Goal: Information Seeking & Learning: Check status

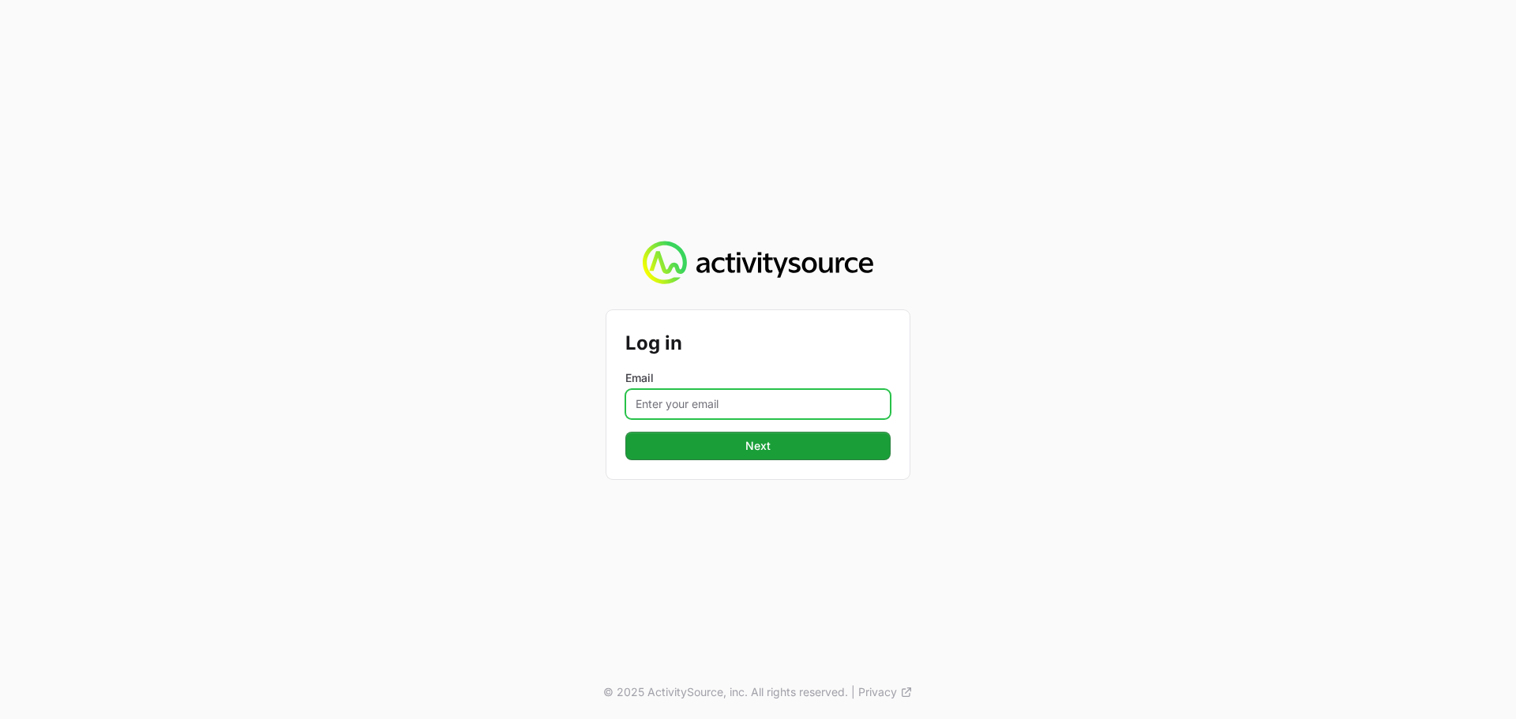
click at [746, 396] on input "Email" at bounding box center [757, 404] width 265 height 30
type input "[PERSON_NAME][EMAIL_ADDRESS][DOMAIN_NAME]"
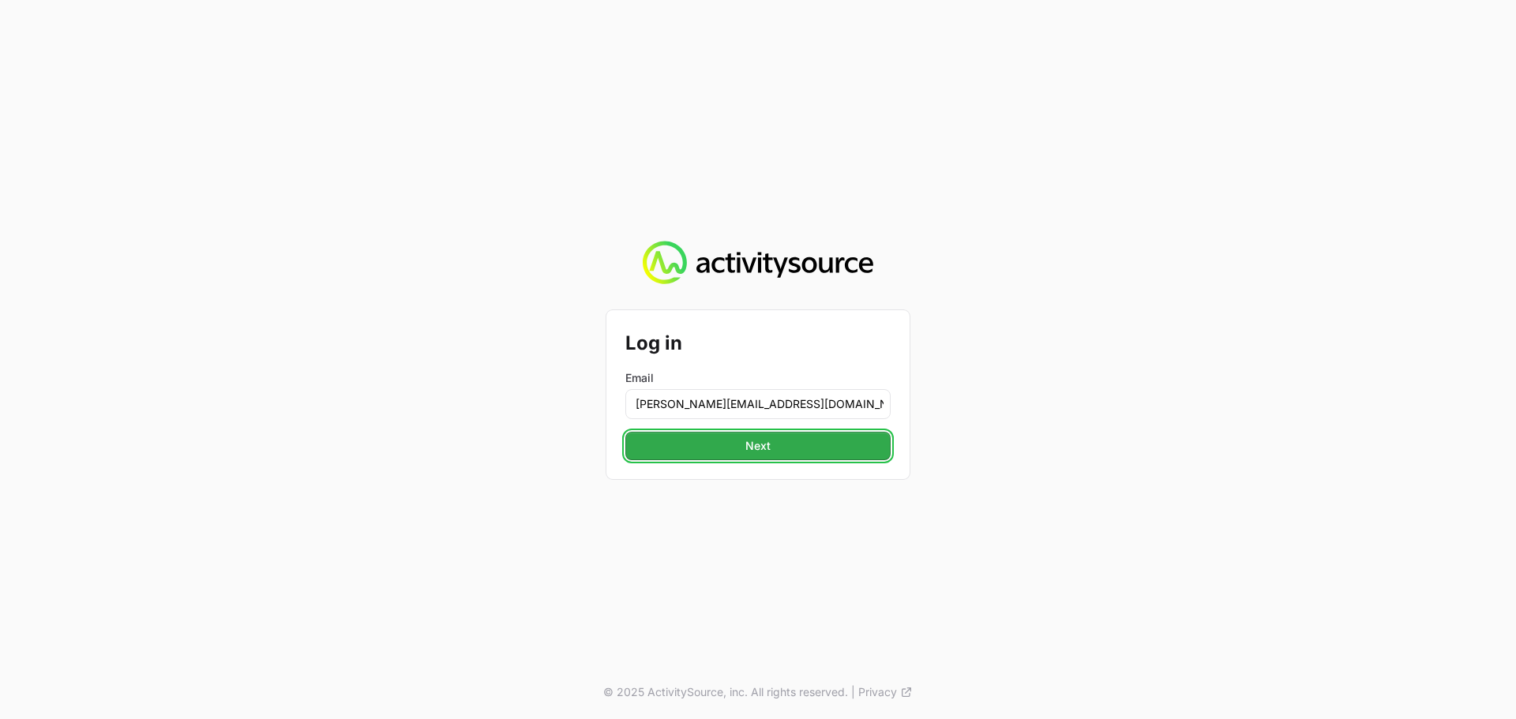
click at [764, 452] on span "Next" at bounding box center [757, 446] width 25 height 19
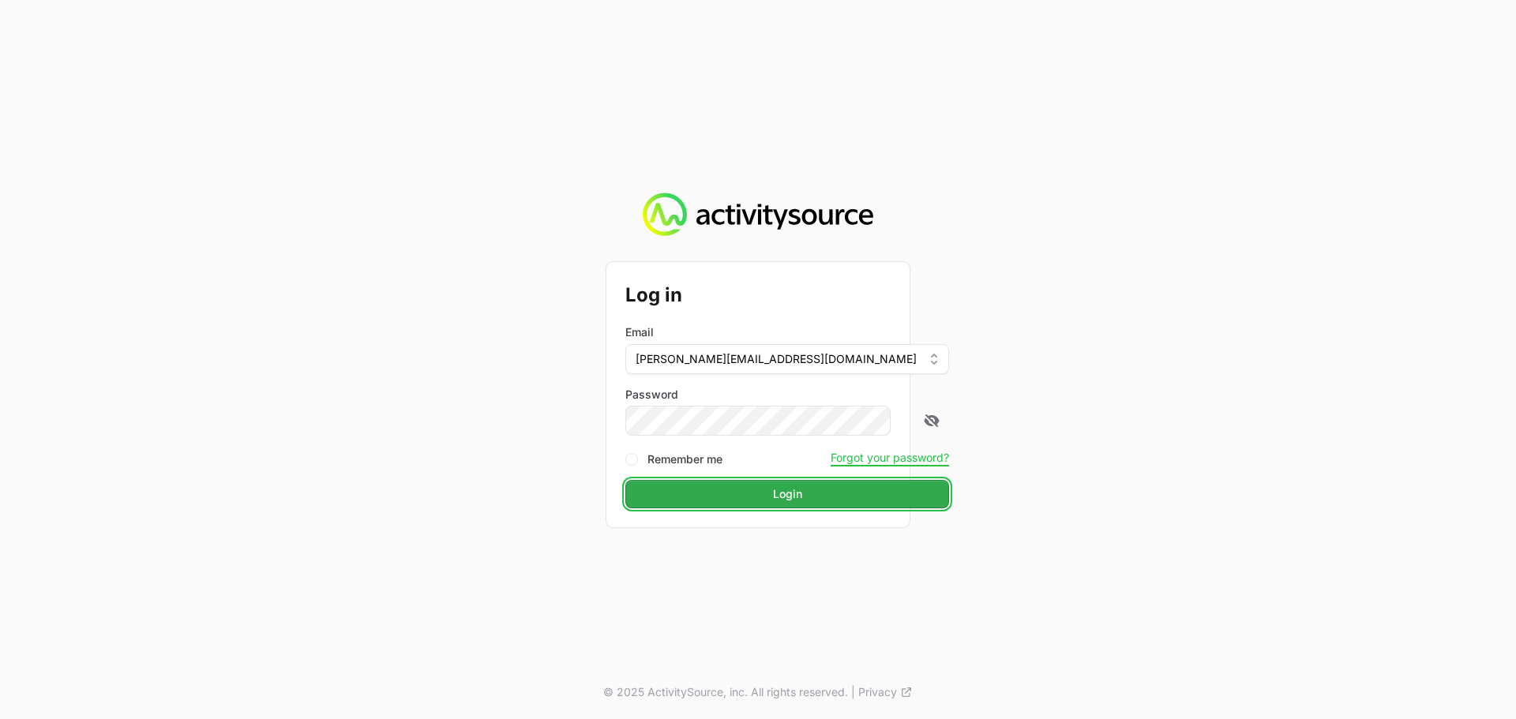
click at [729, 493] on button "Login" at bounding box center [787, 494] width 324 height 28
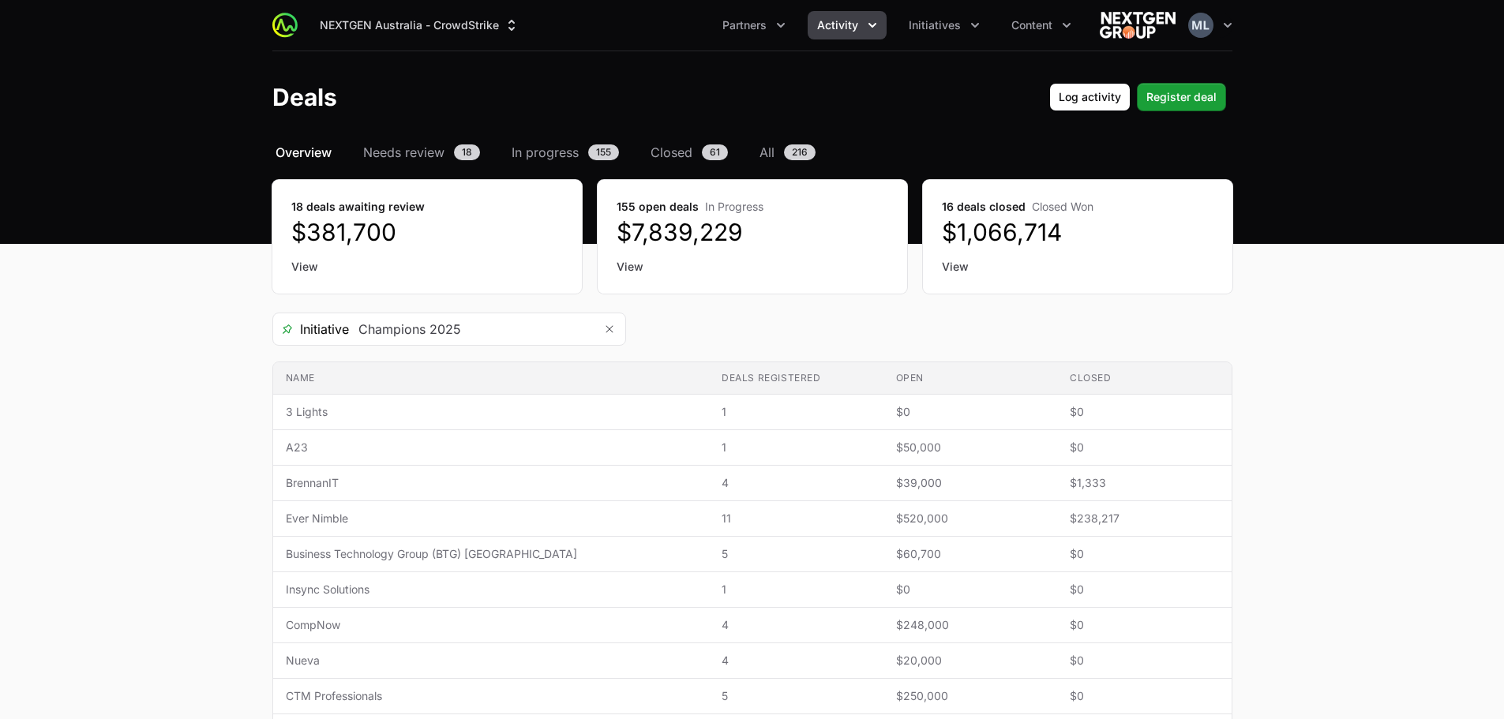
click at [839, 30] on span "Activity" at bounding box center [837, 25] width 41 height 16
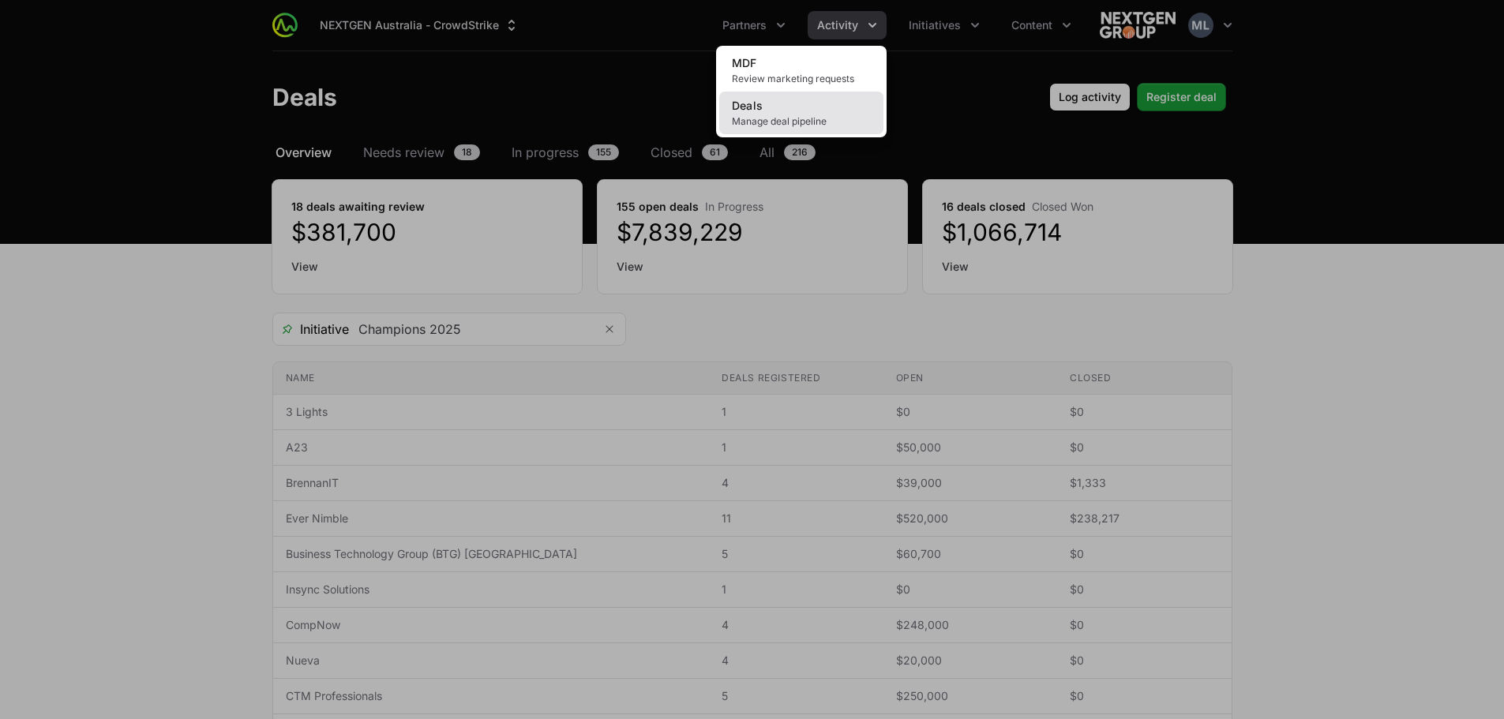
click at [804, 105] on link "Deals Manage deal pipeline" at bounding box center [801, 113] width 164 height 43
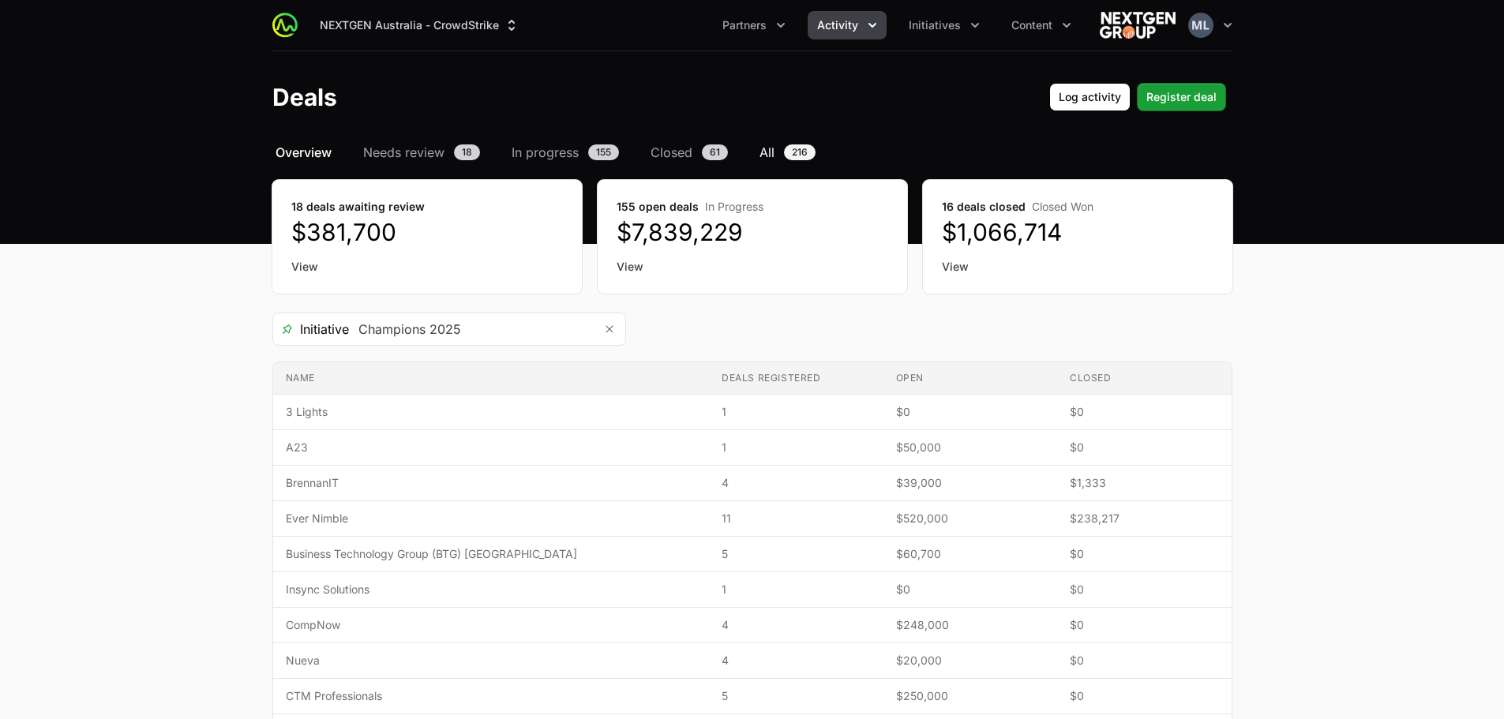
click at [760, 147] on span "All" at bounding box center [767, 152] width 15 height 19
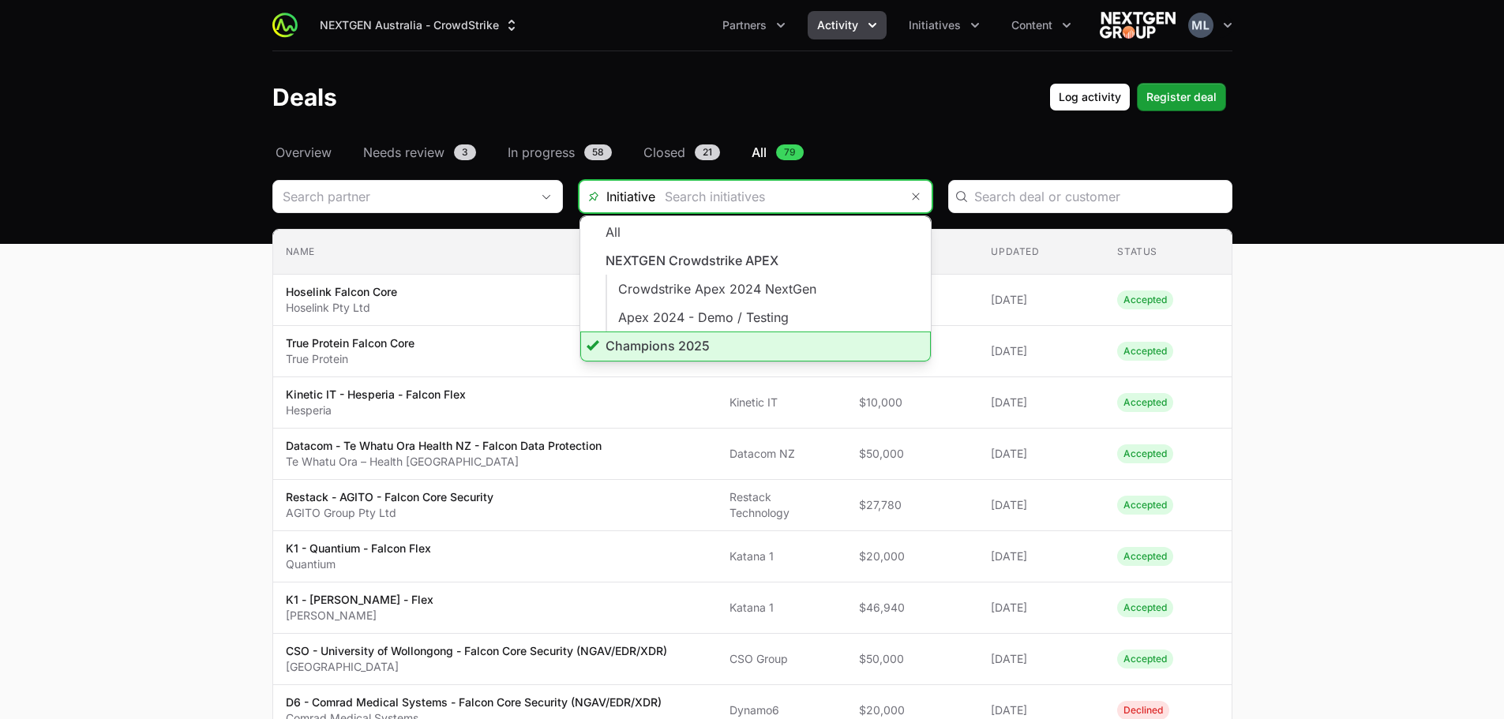
click at [771, 203] on input "Deals Filters" at bounding box center [777, 197] width 245 height 32
click at [699, 341] on li "Champions 2025" at bounding box center [755, 347] width 351 height 30
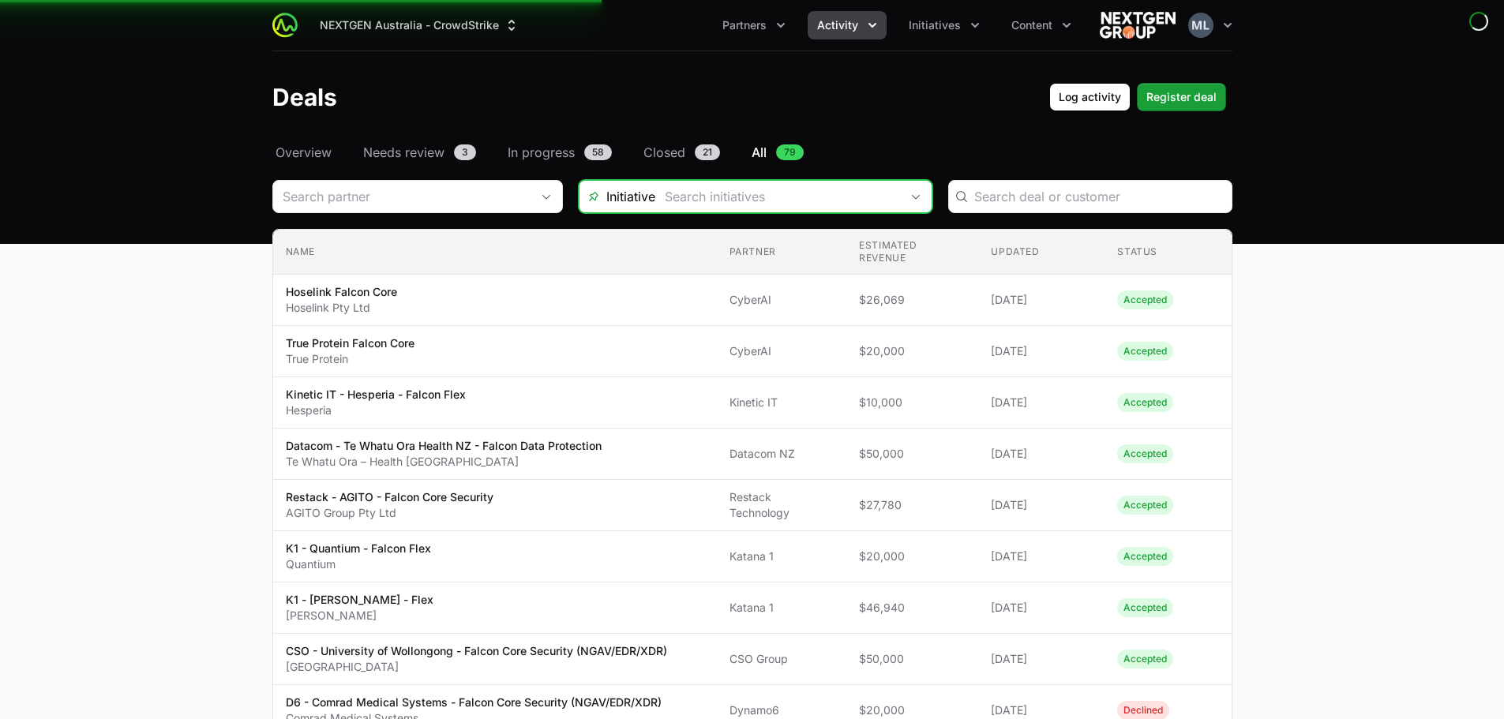
click at [779, 208] on input "Deals Filters" at bounding box center [777, 197] width 245 height 32
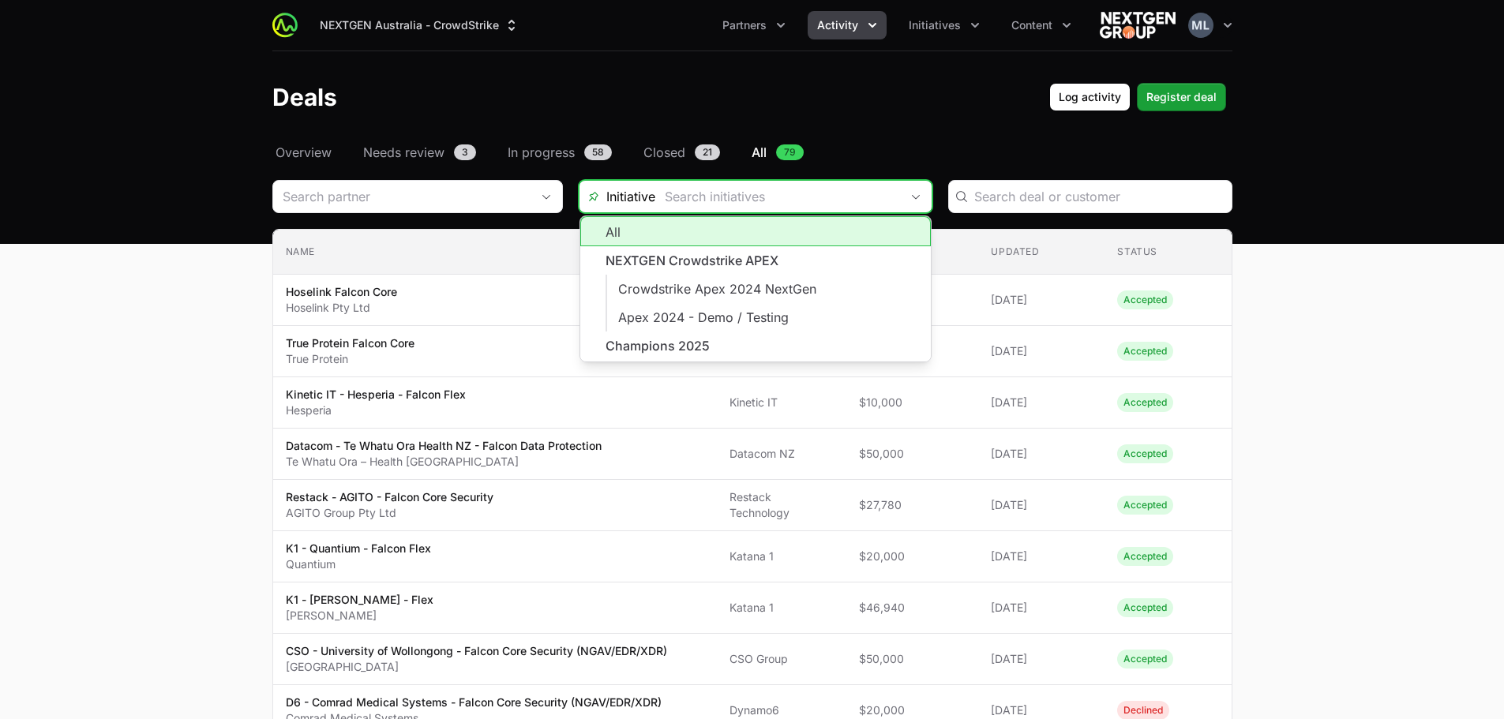
click at [726, 207] on input "Deals Filters" at bounding box center [777, 197] width 245 height 32
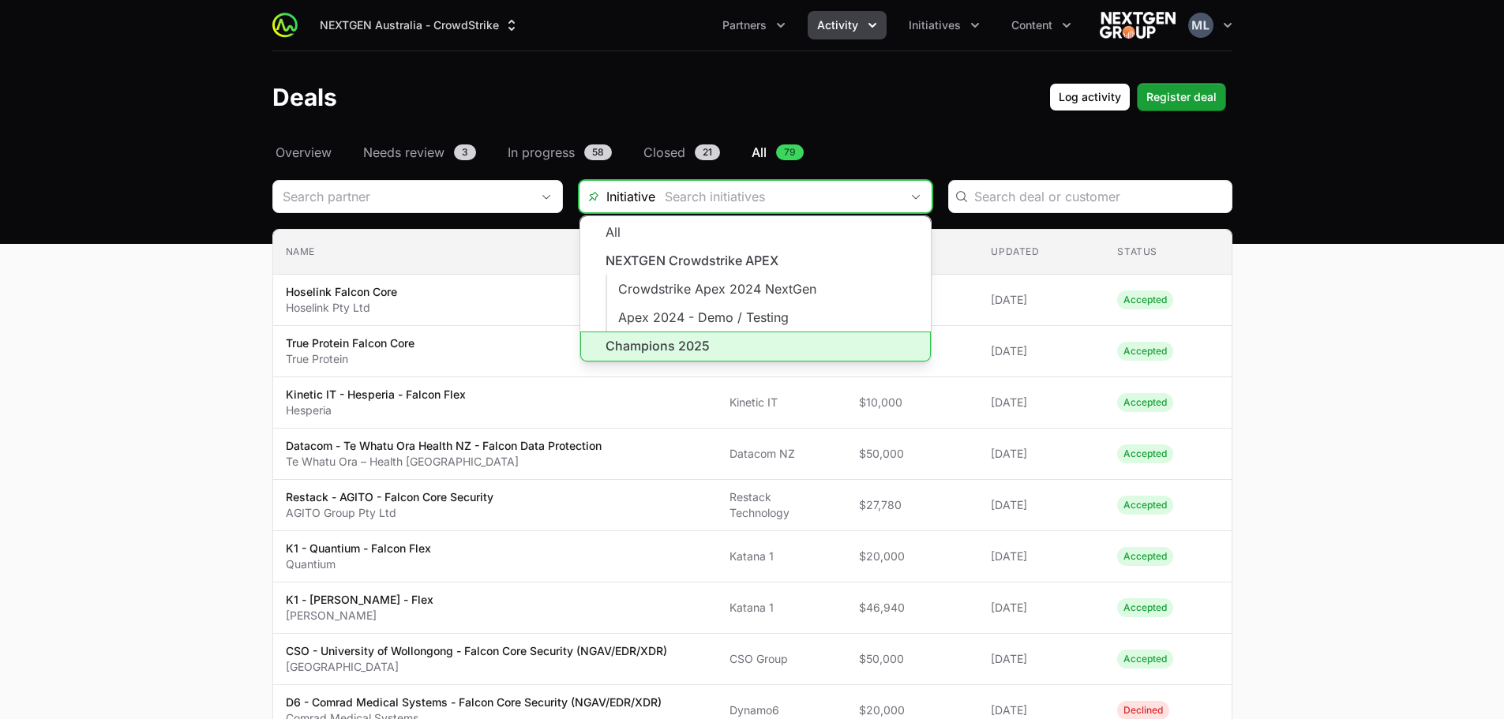
click at [672, 332] on li "Champions 2025" at bounding box center [755, 347] width 351 height 30
type input "Champions 2025"
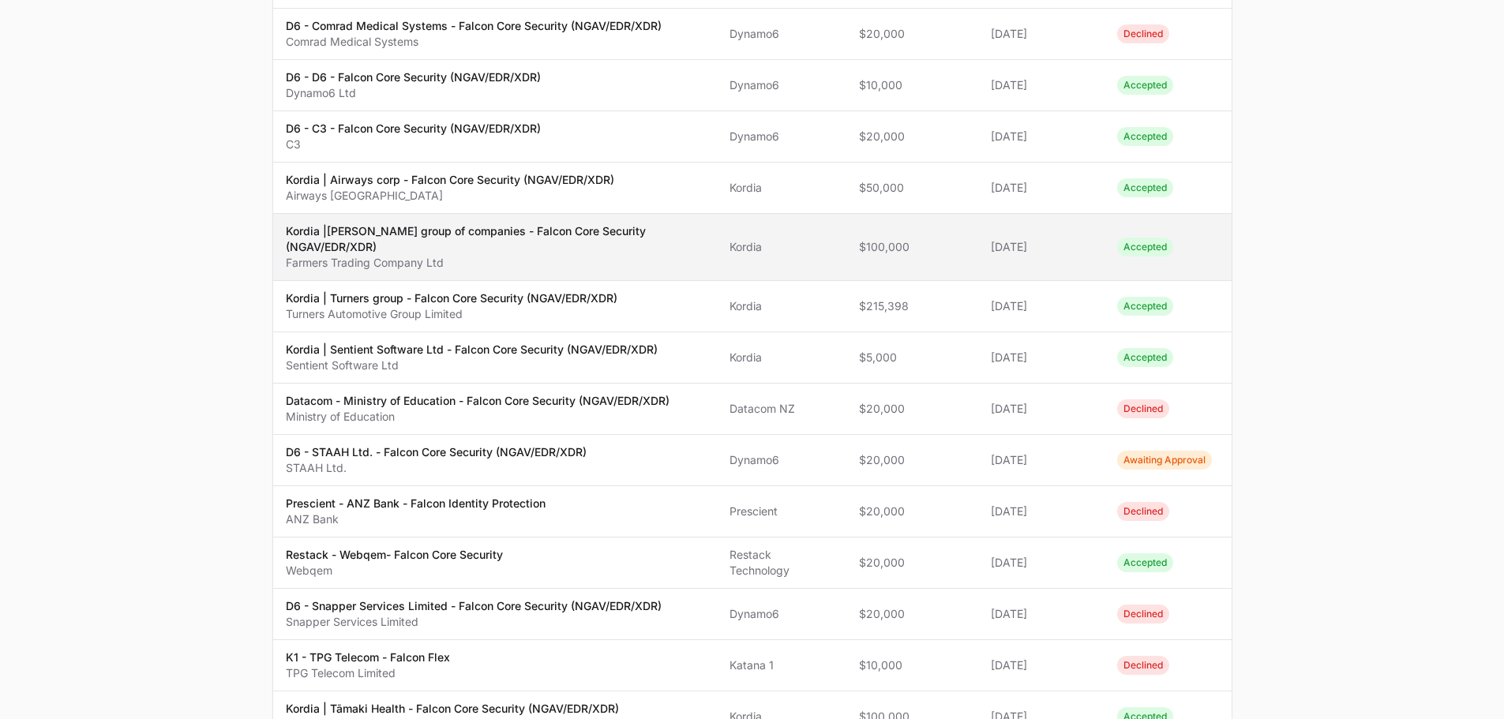
scroll to position [790, 0]
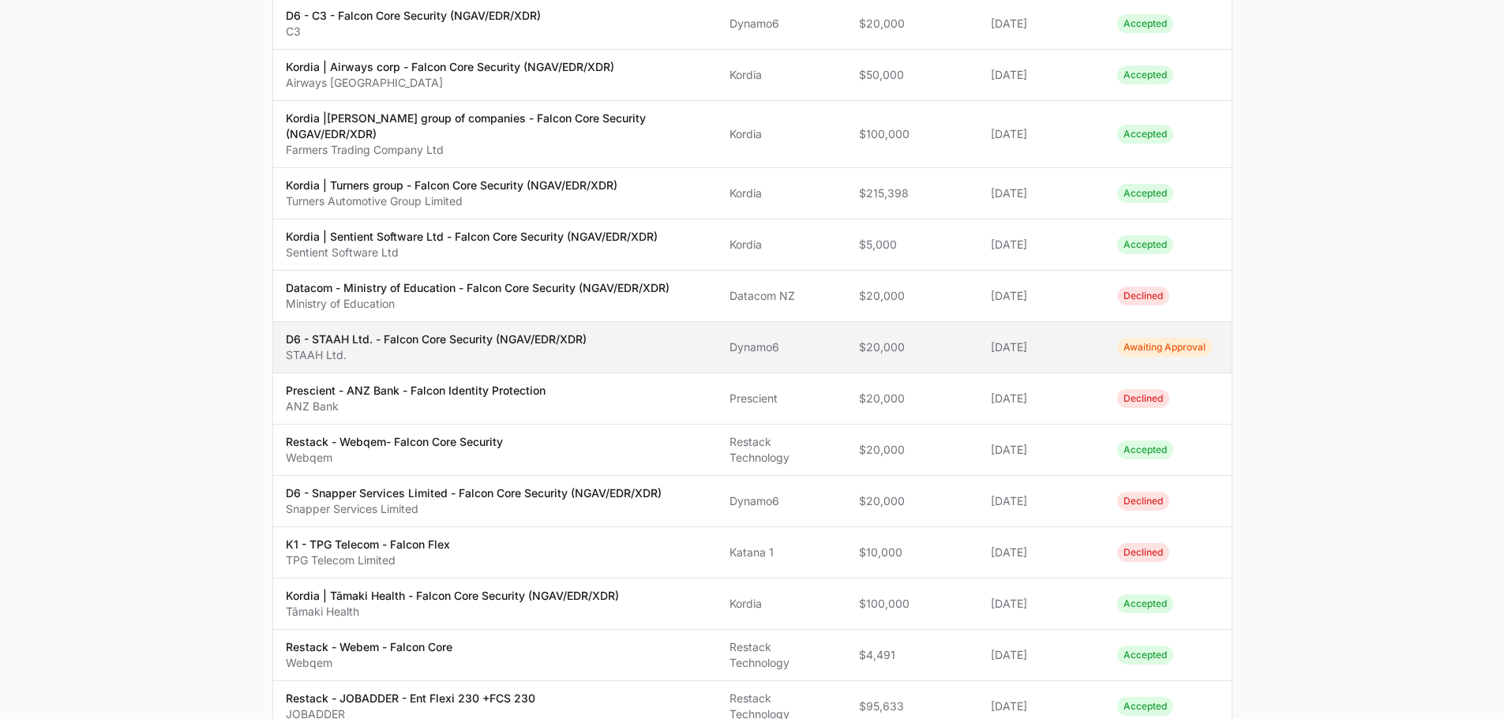
click at [405, 337] on p "D6 - STAAH Ltd. - Falcon Core Security (NGAV/EDR/XDR)" at bounding box center [436, 340] width 301 height 16
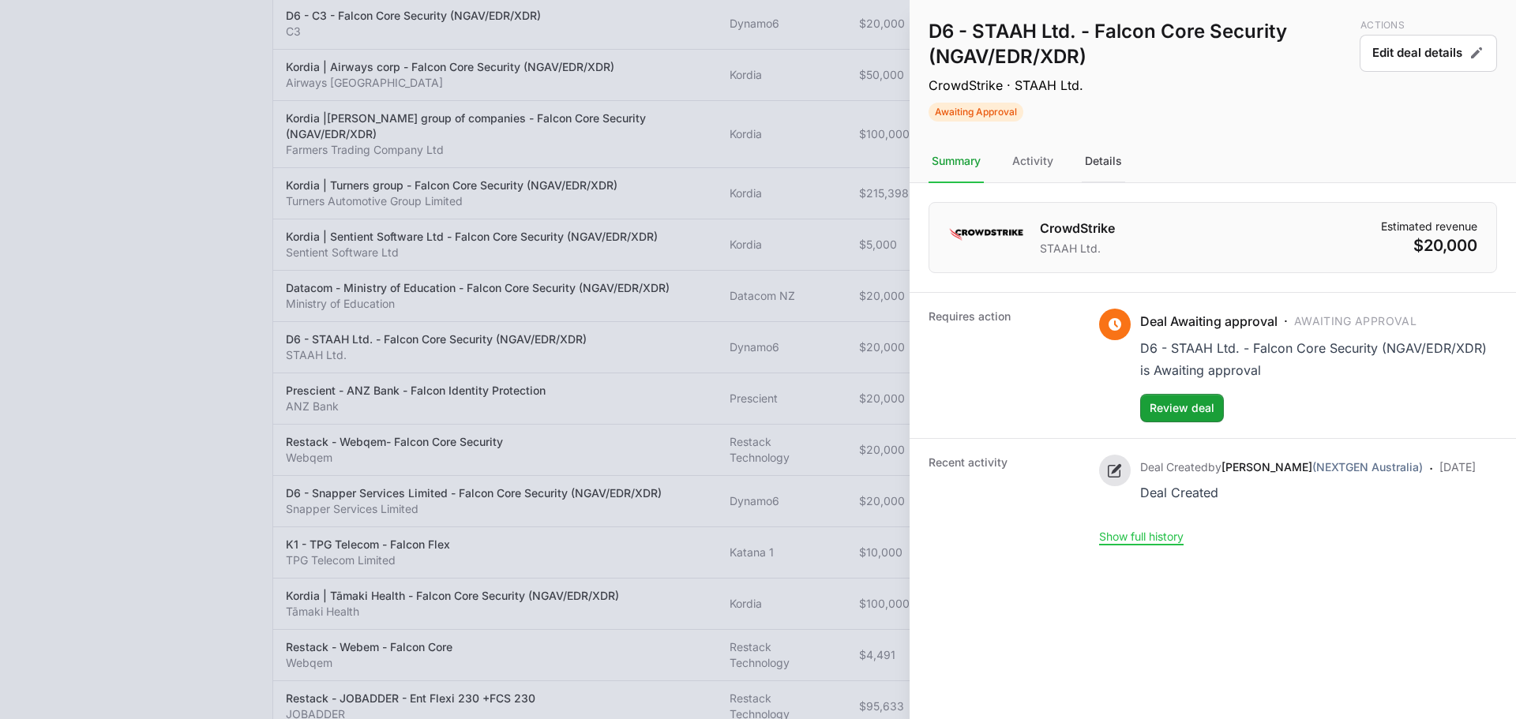
click at [1091, 166] on div "Details" at bounding box center [1103, 162] width 43 height 43
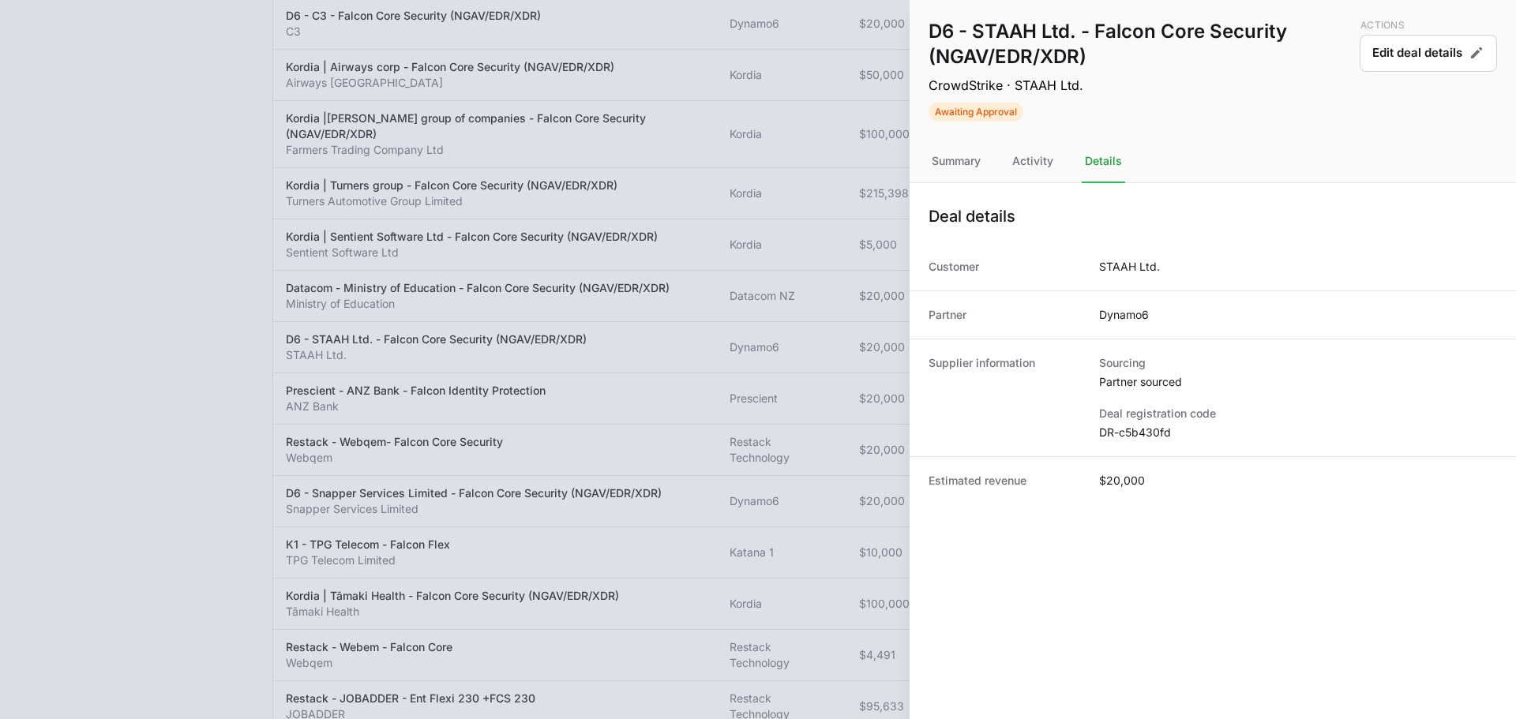
click at [1140, 433] on dd "DR-c5b430fd" at bounding box center [1298, 433] width 398 height 16
copy dl "DR-c5b430fd"
click at [773, 225] on div at bounding box center [758, 359] width 1516 height 719
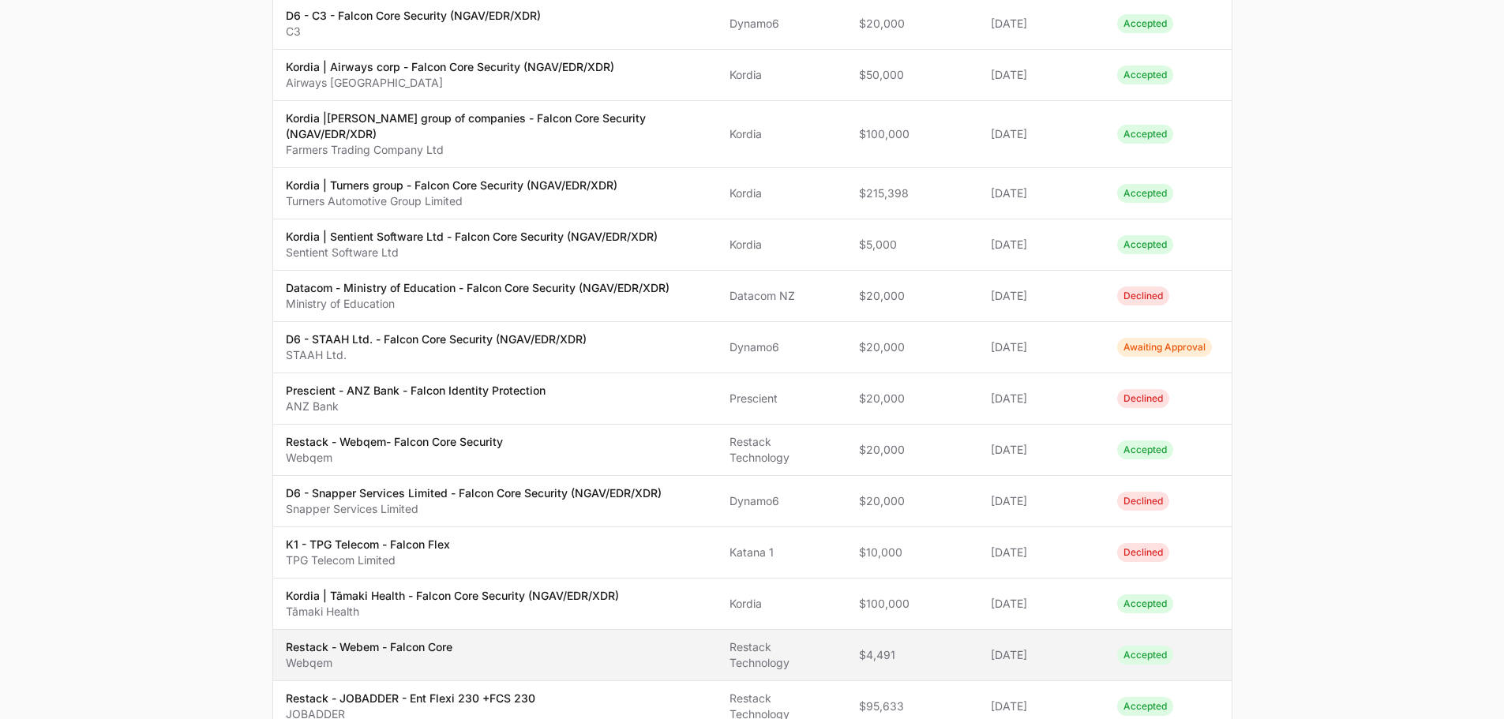
scroll to position [996, 0]
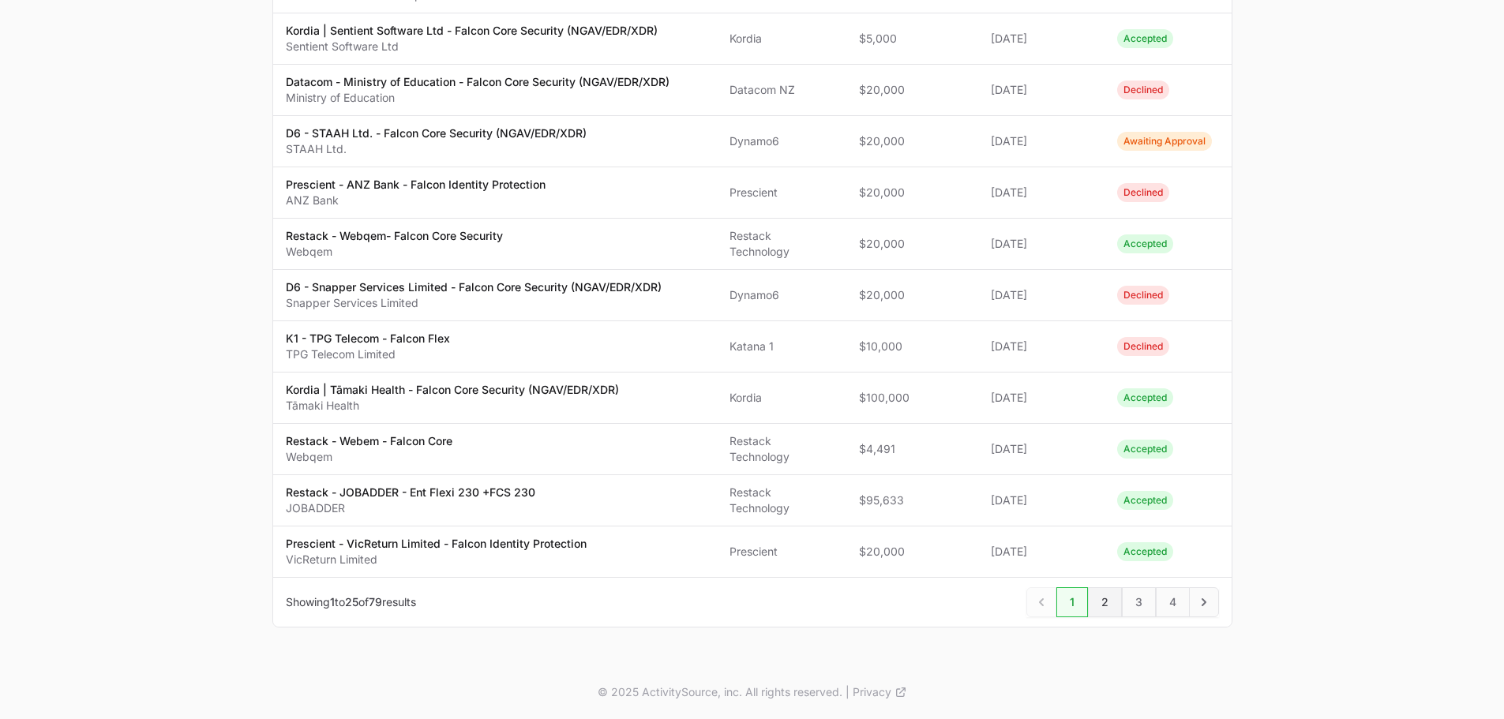
click at [1097, 597] on span "2" at bounding box center [1105, 602] width 34 height 30
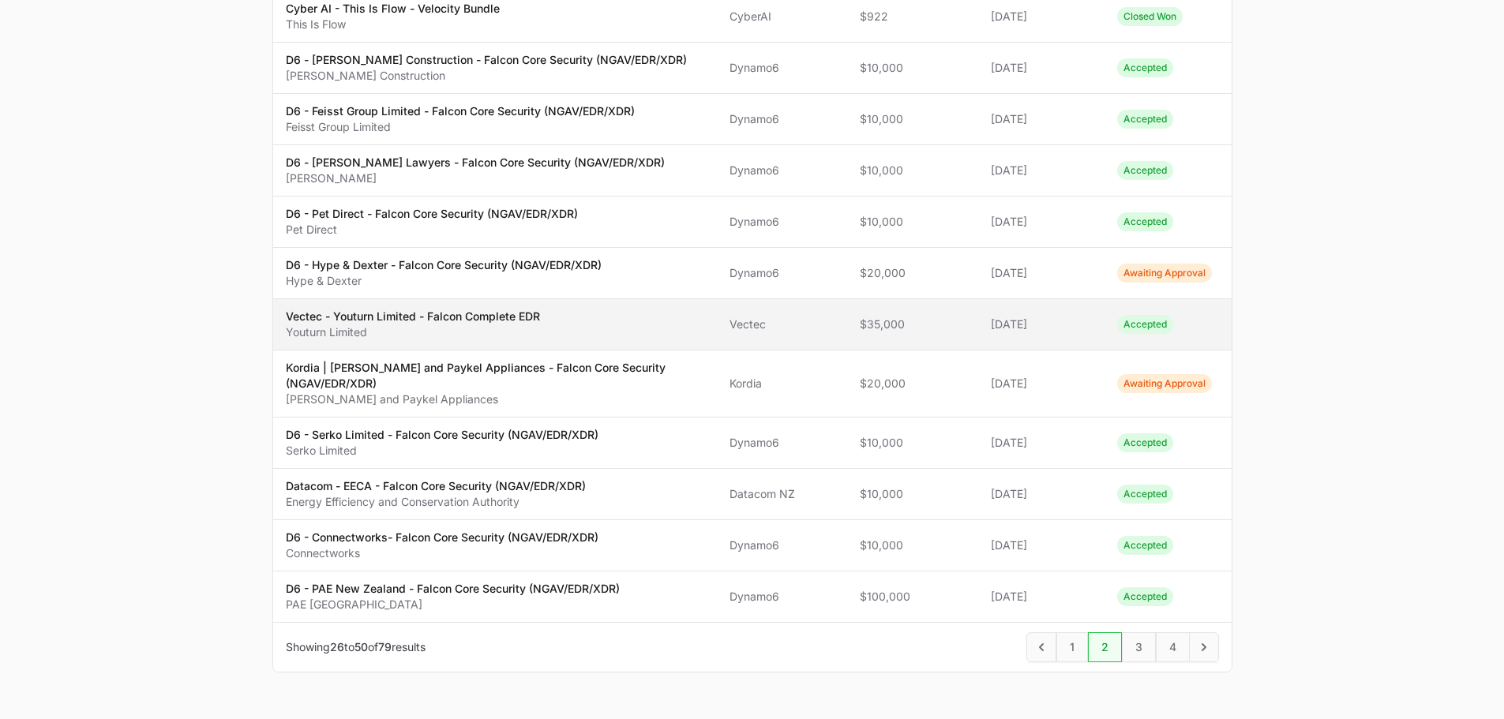
scroll to position [967, 0]
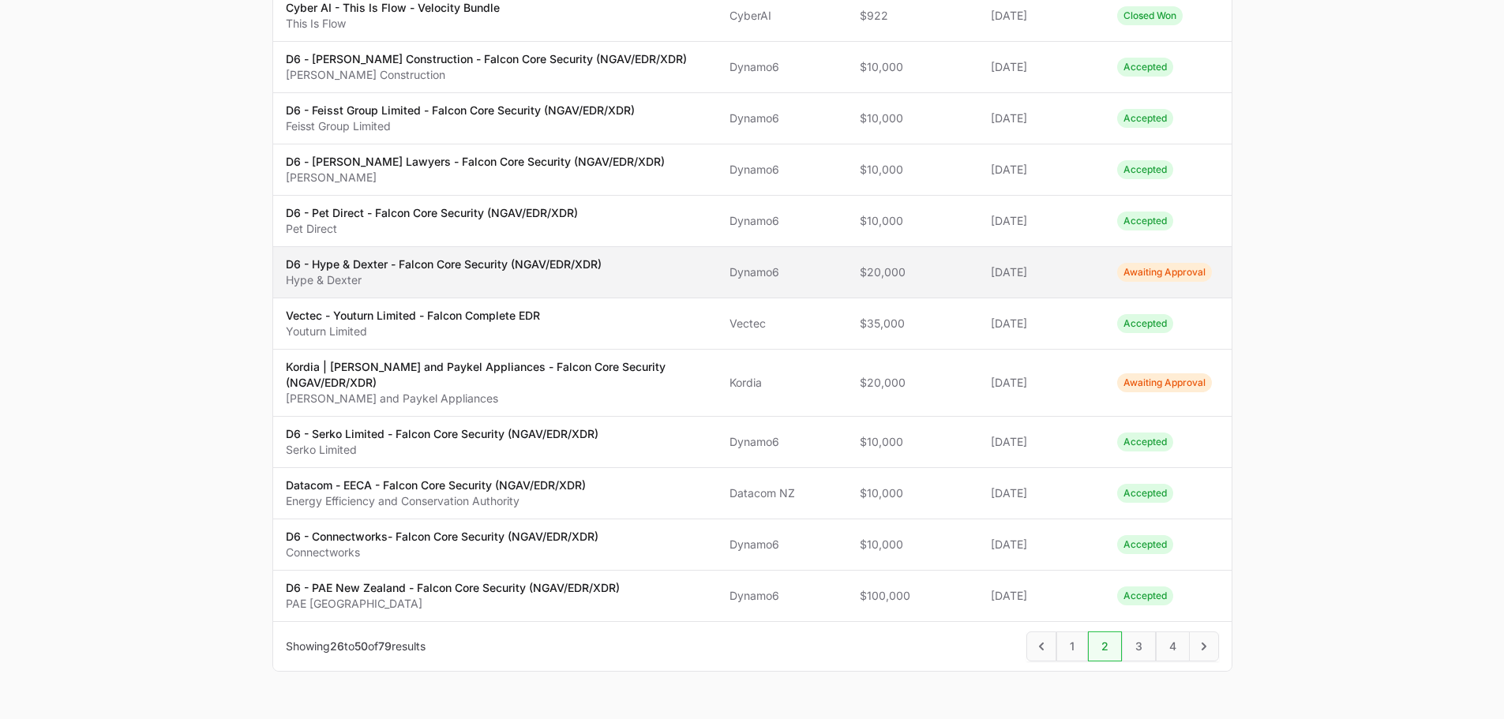
click at [457, 257] on p "D6 - Hype & Dexter - Falcon Core Security (NGAV/EDR/XDR)" at bounding box center [444, 265] width 316 height 16
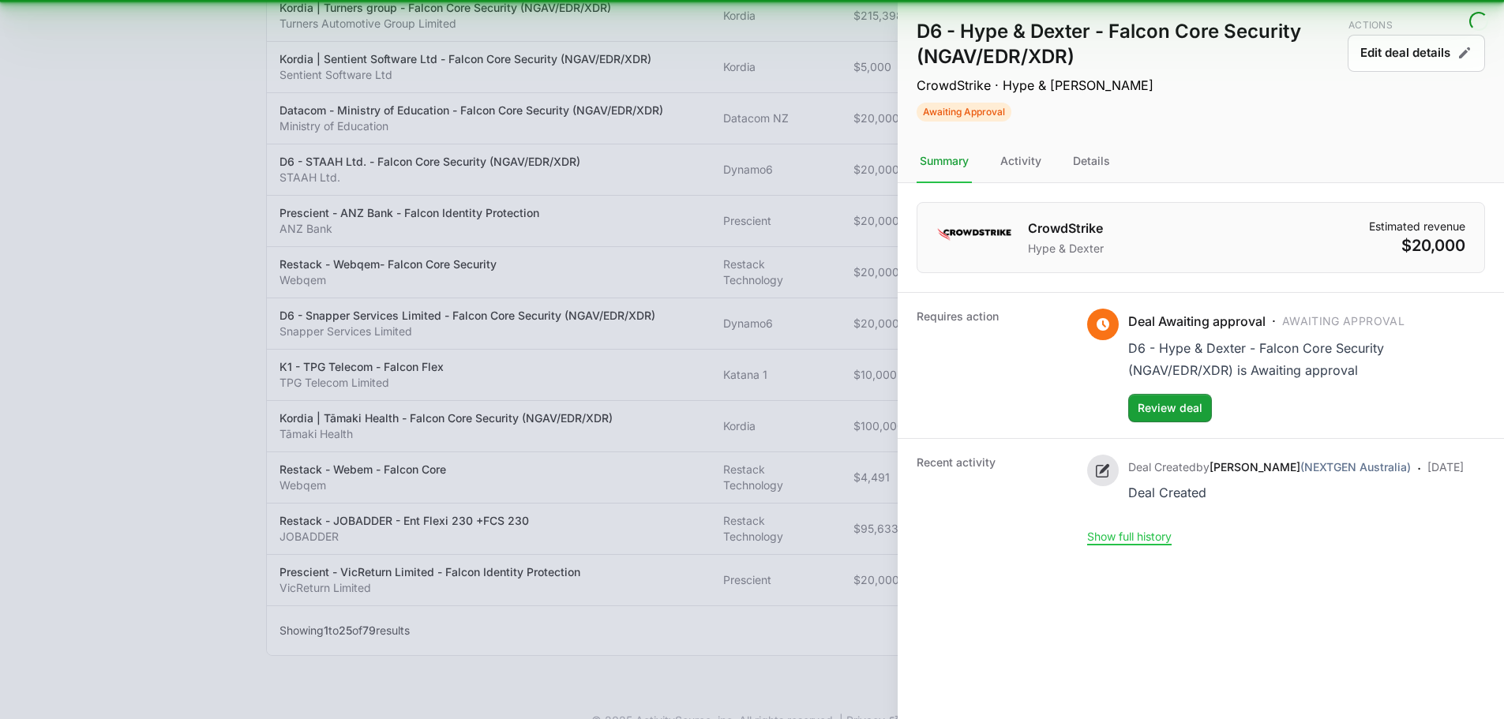
scroll to position [980, 0]
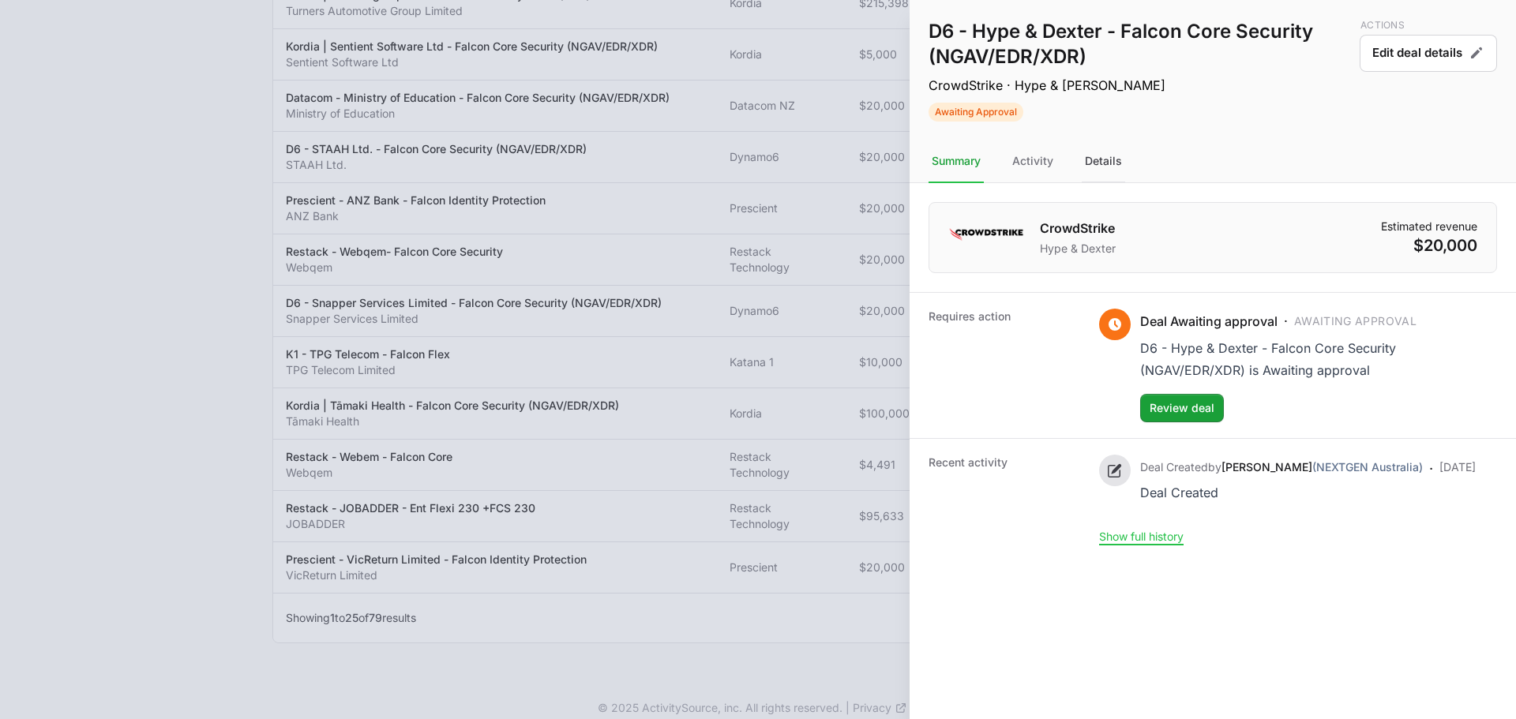
click at [1094, 159] on div "Details" at bounding box center [1103, 162] width 43 height 43
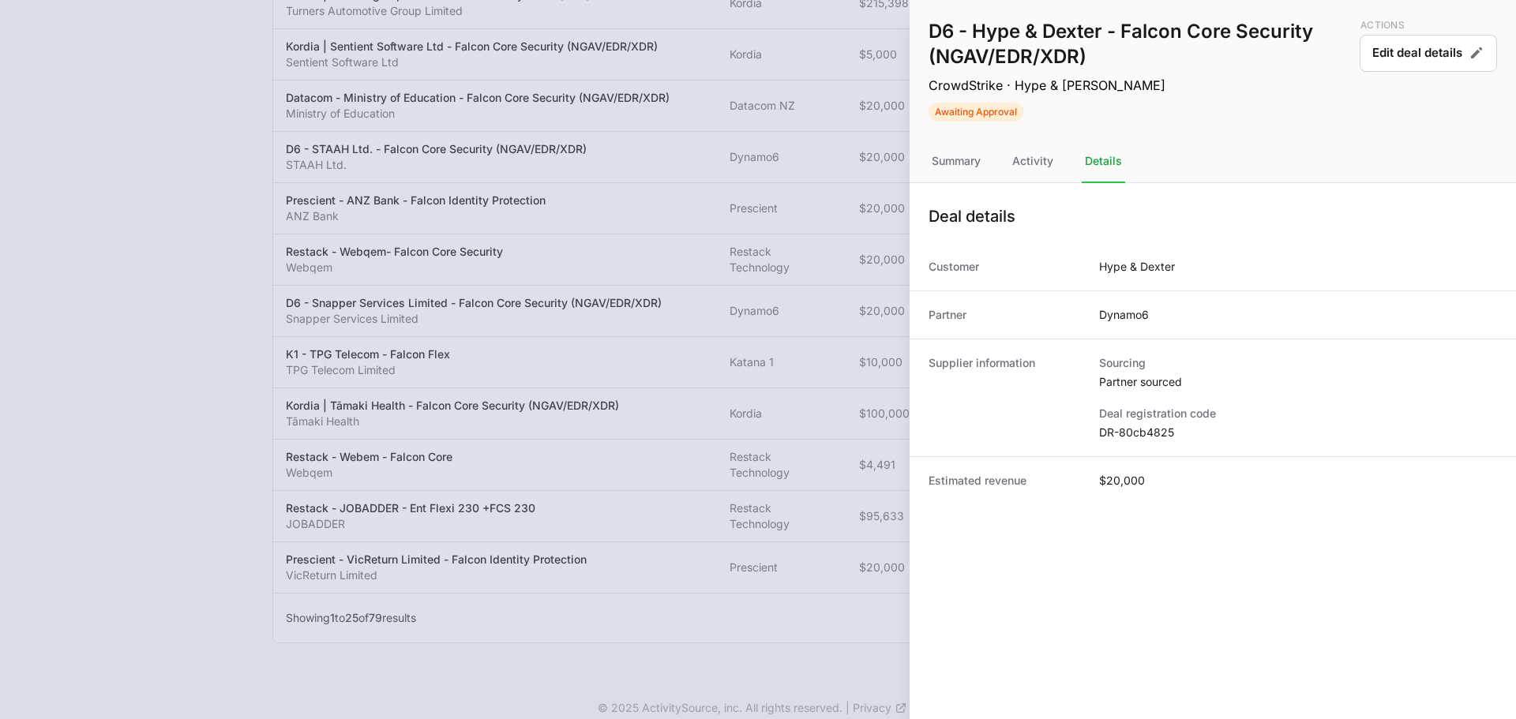
click at [1150, 430] on dd "DR-80cb4825" at bounding box center [1298, 433] width 398 height 16
click at [1151, 430] on dd "DR-80cb4825" at bounding box center [1298, 433] width 398 height 16
click at [1152, 434] on dd "DR-80cb4825" at bounding box center [1298, 433] width 398 height 16
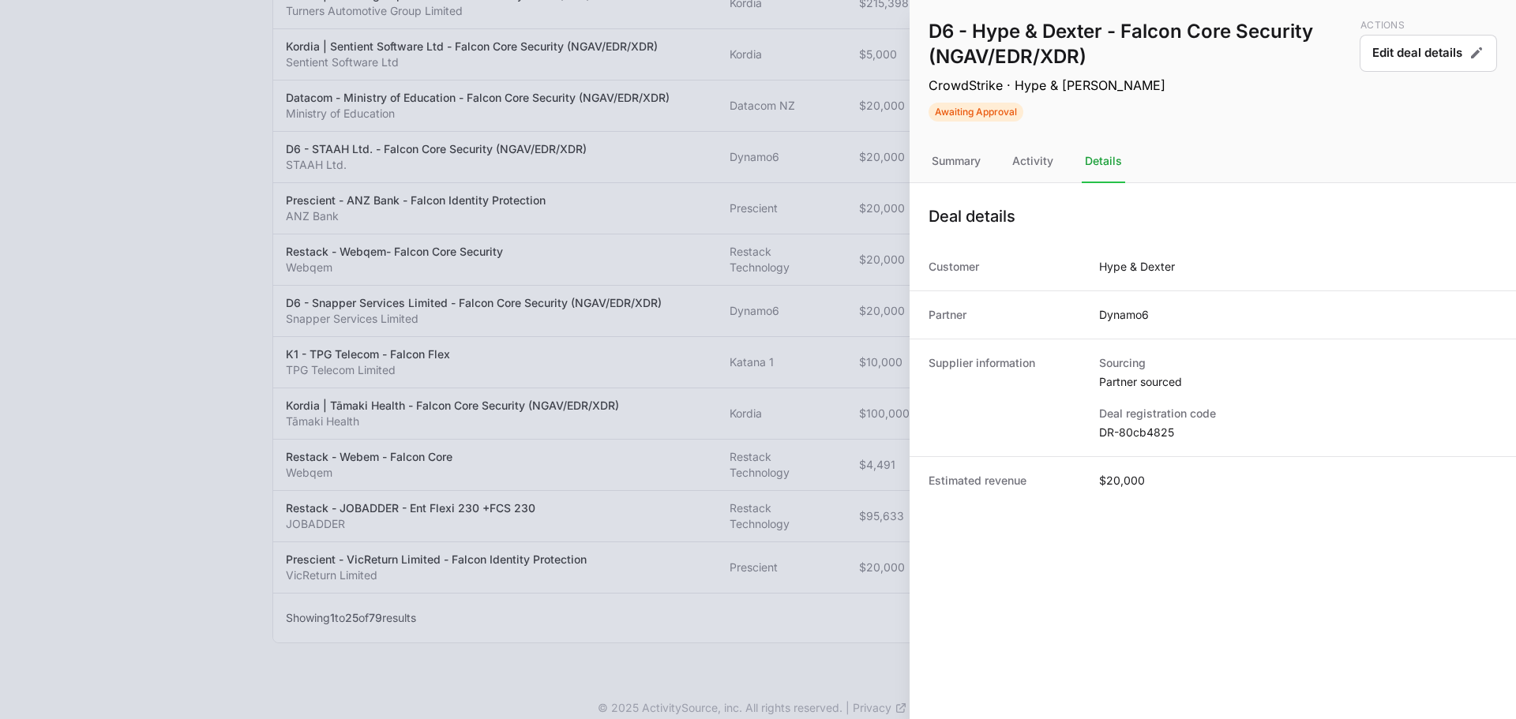
click at [682, 166] on div at bounding box center [758, 359] width 1516 height 719
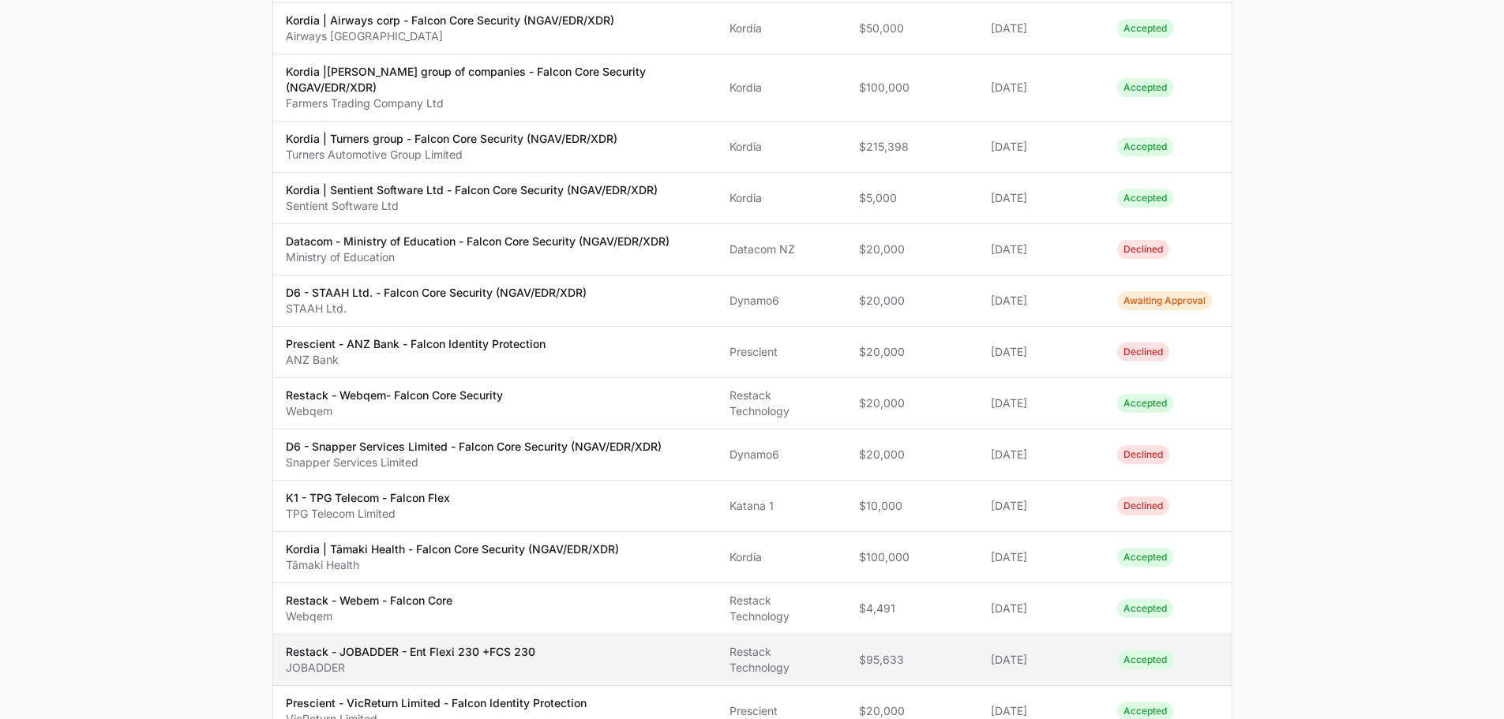
scroll to position [996, 0]
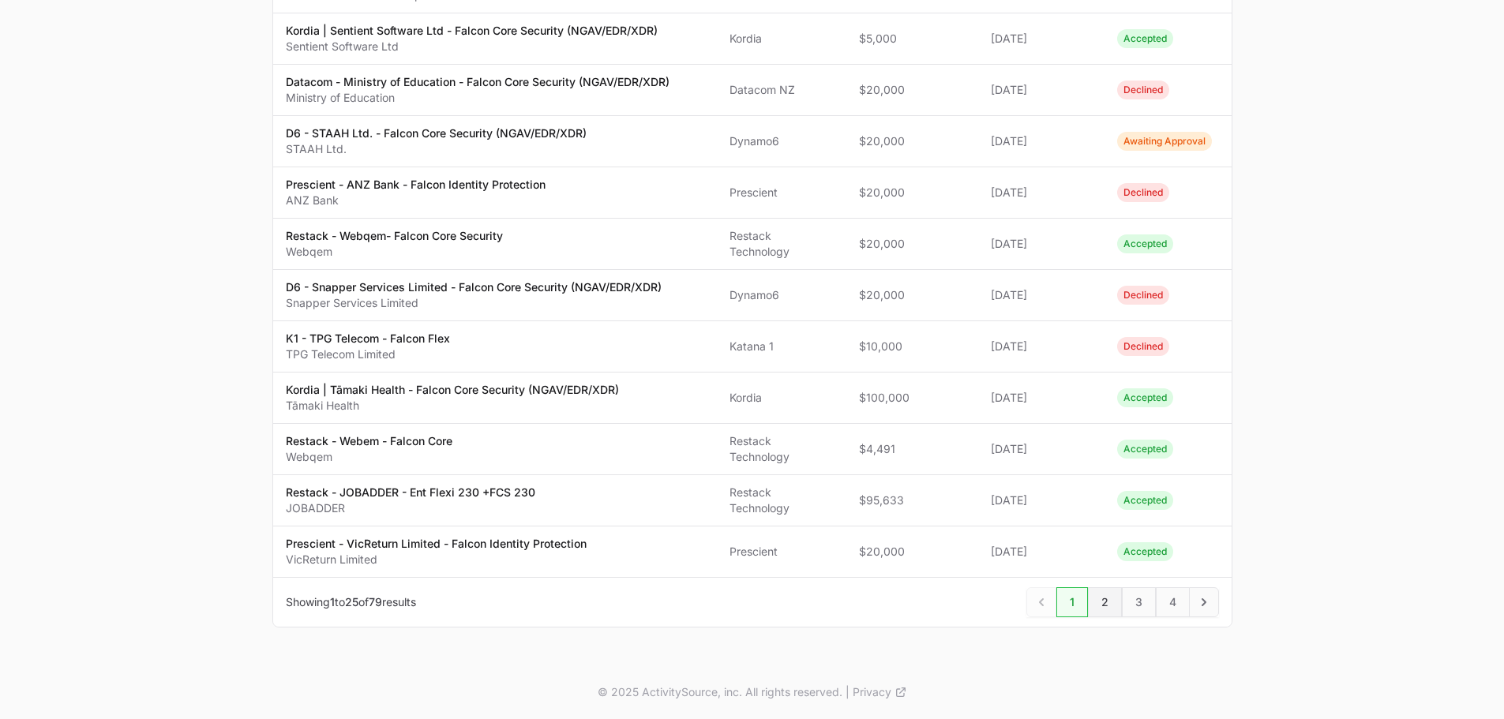
click at [1101, 595] on span "2" at bounding box center [1105, 602] width 34 height 30
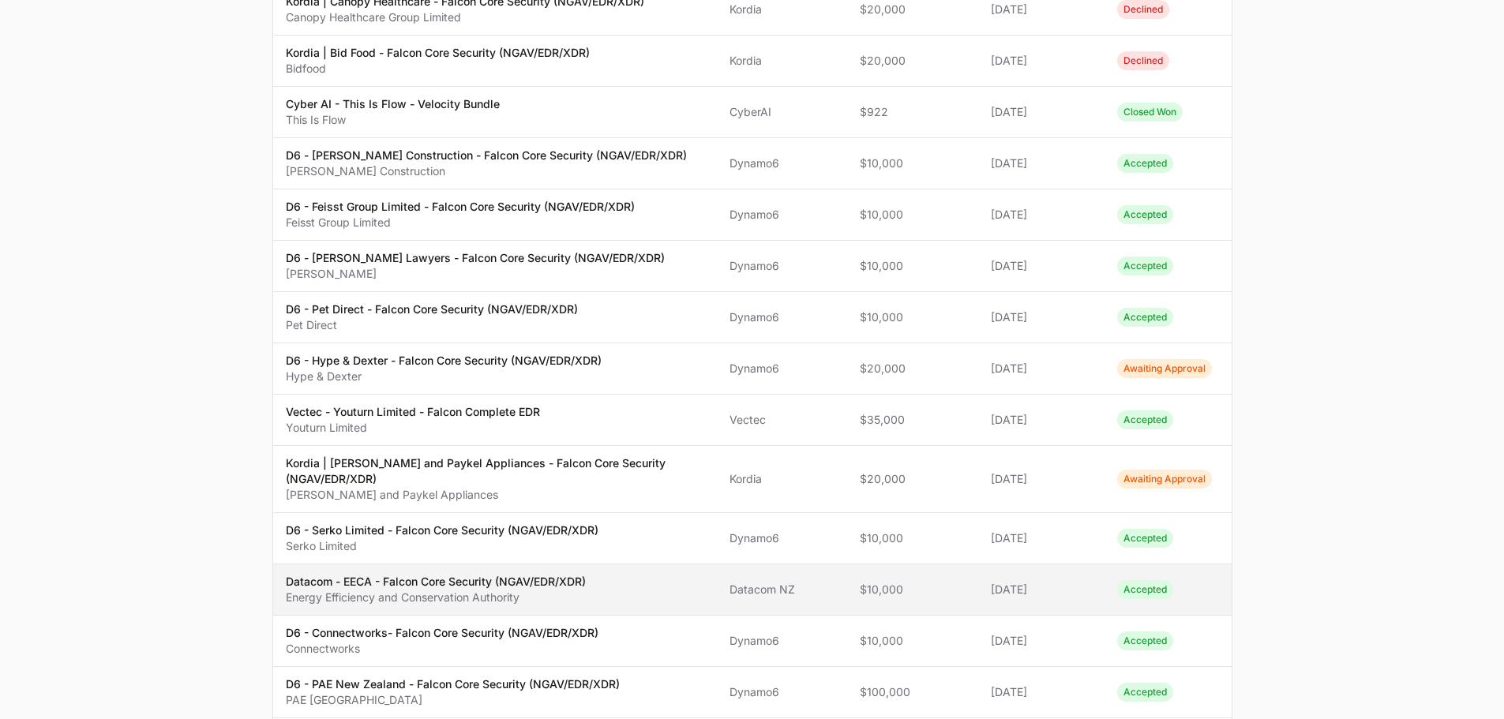
scroll to position [947, 0]
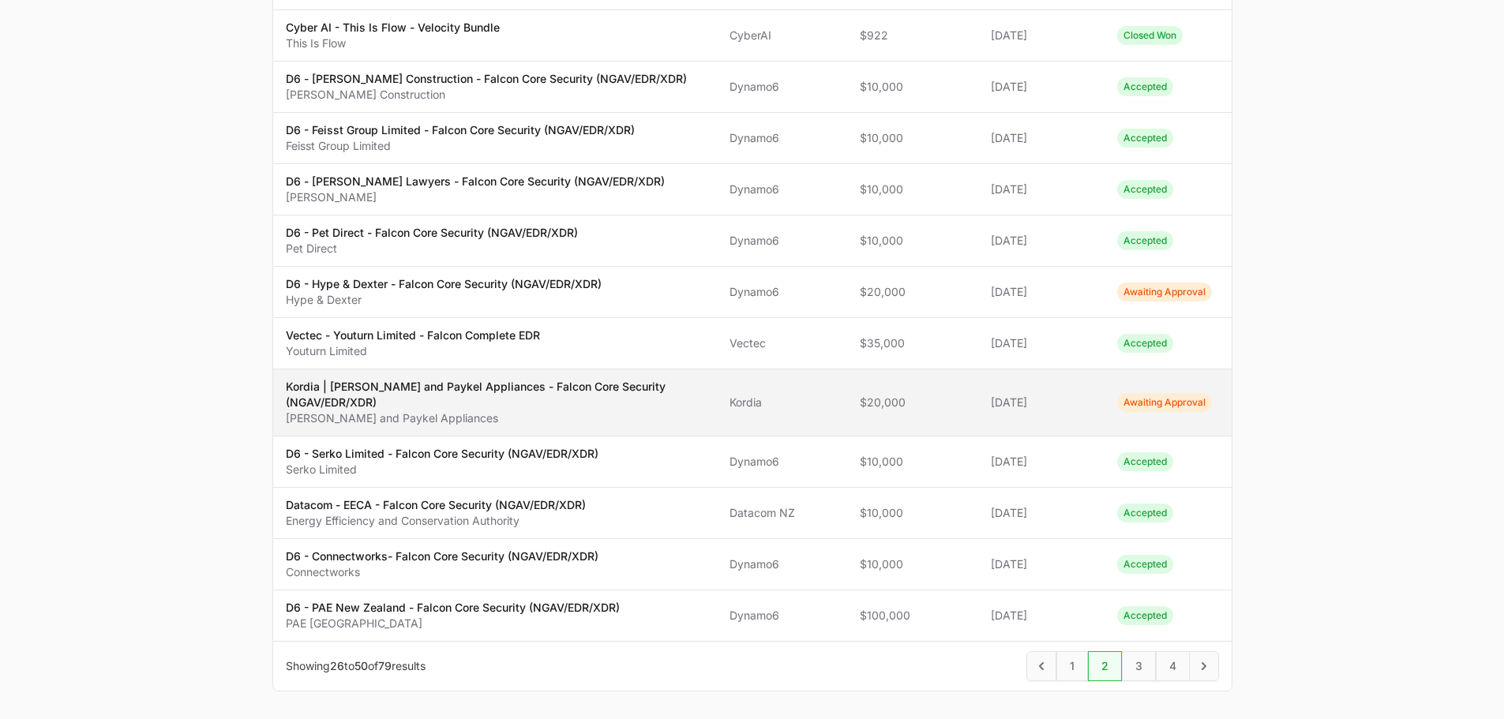
click at [517, 379] on p "Kordia | [PERSON_NAME] and Paykel Appliances - Falcon Core Security (NGAV/EDR/X…" at bounding box center [495, 395] width 419 height 32
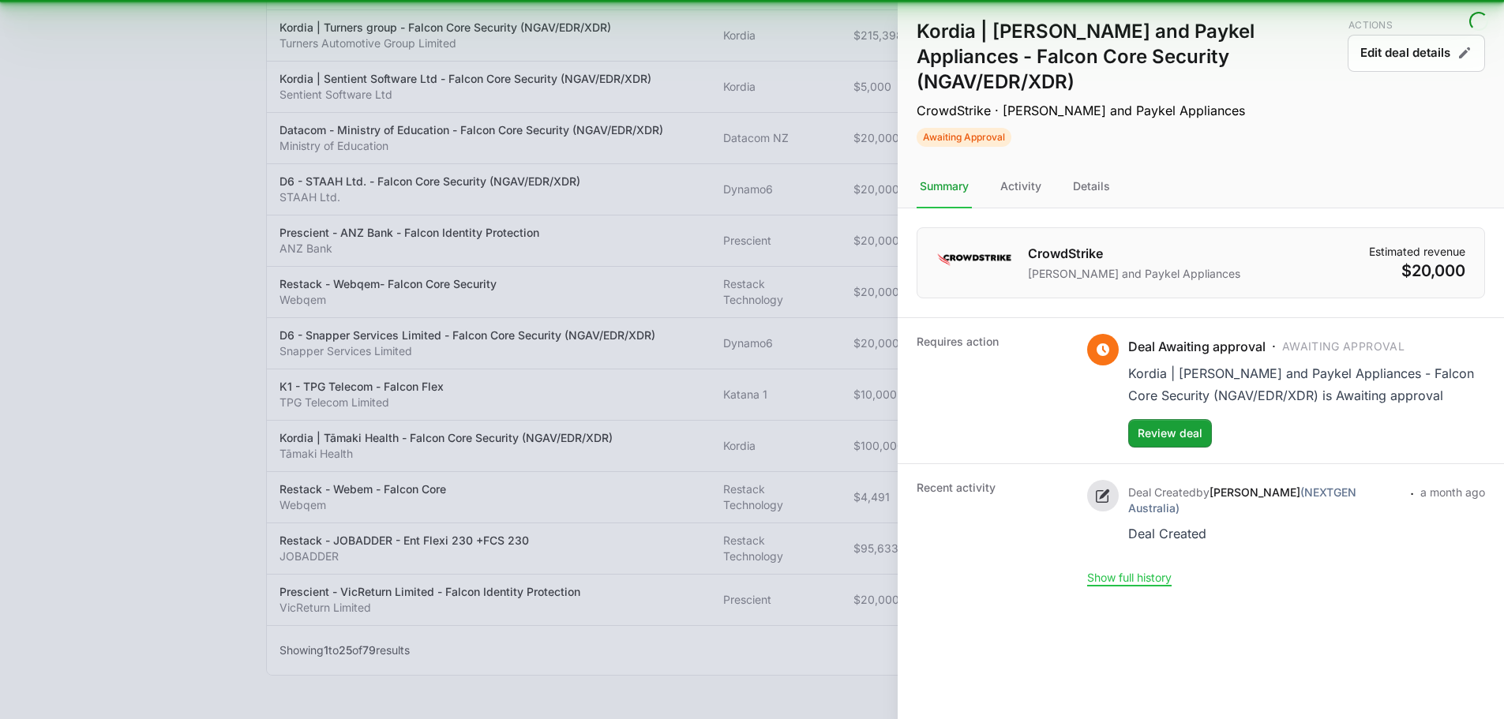
scroll to position [960, 0]
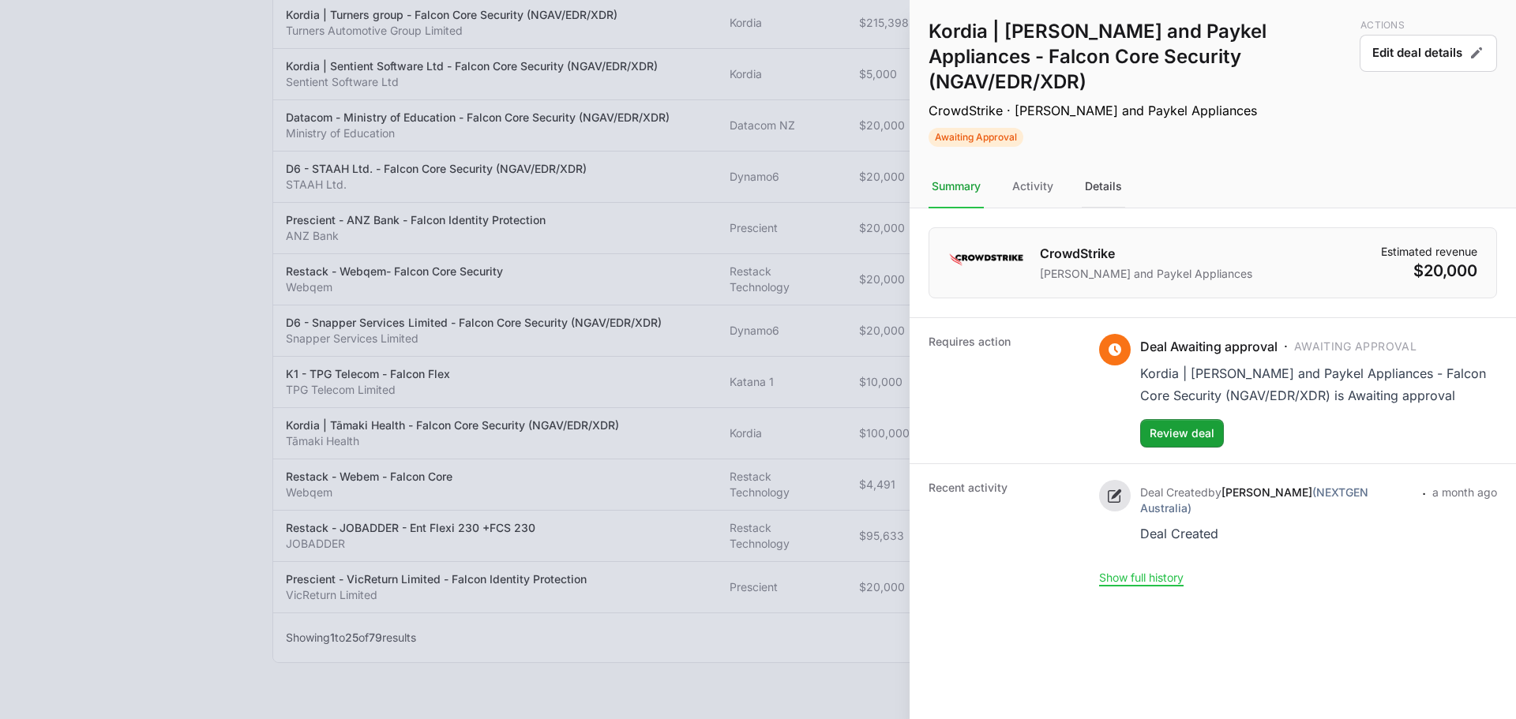
click at [1107, 166] on div "Details" at bounding box center [1103, 187] width 43 height 43
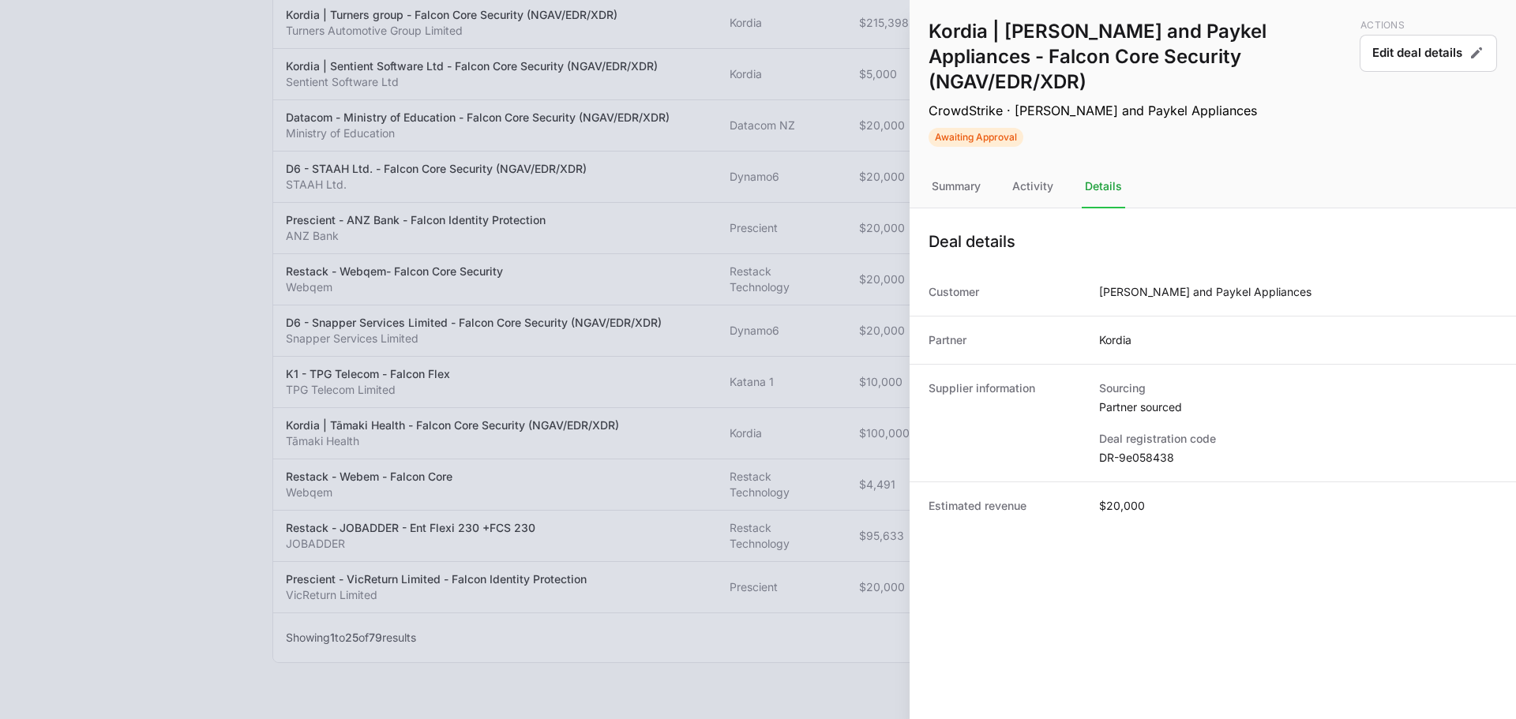
click at [1149, 450] on dd "DR-9e058438" at bounding box center [1298, 458] width 398 height 16
copy dl "DR-9e058438"
drag, startPoint x: 707, startPoint y: 88, endPoint x: 730, endPoint y: 75, distance: 26.2
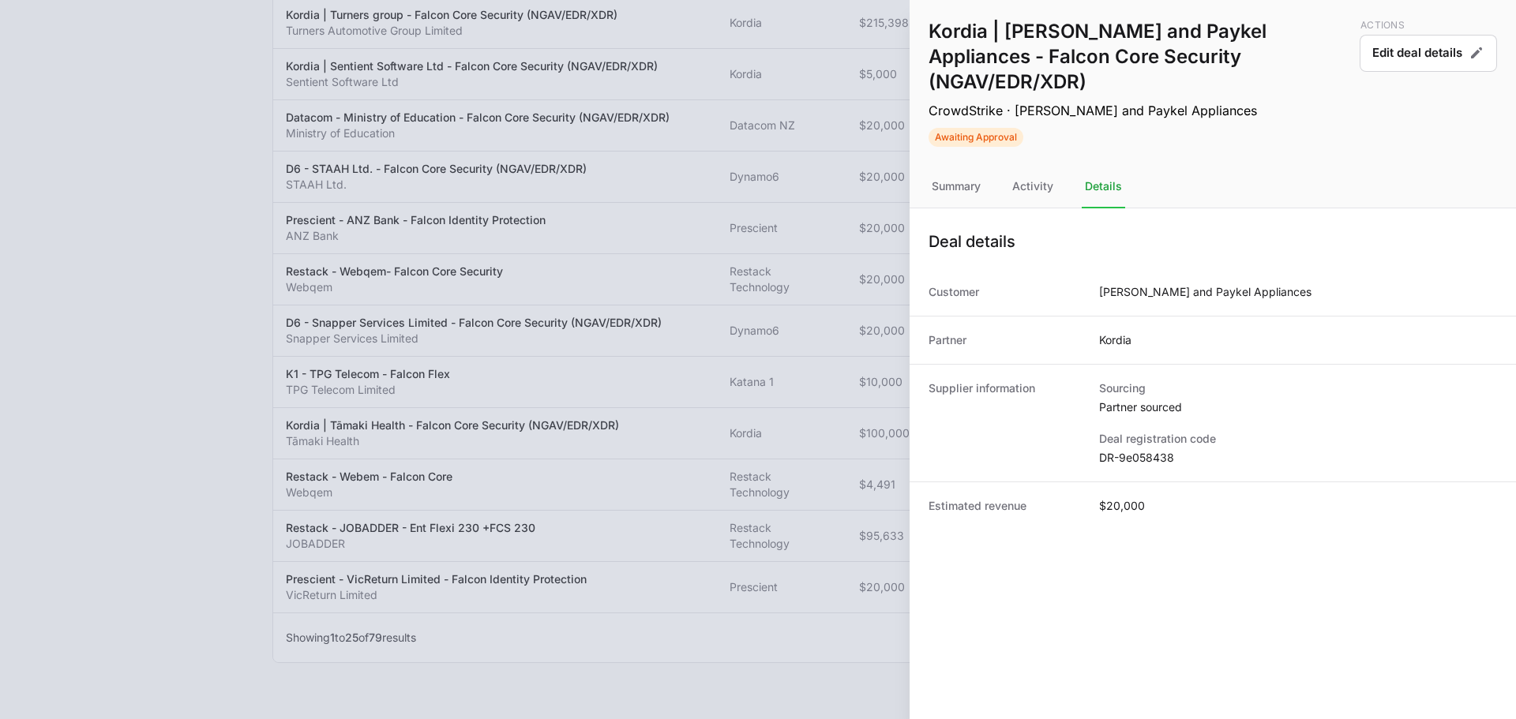
click at [709, 84] on div at bounding box center [758, 359] width 1516 height 719
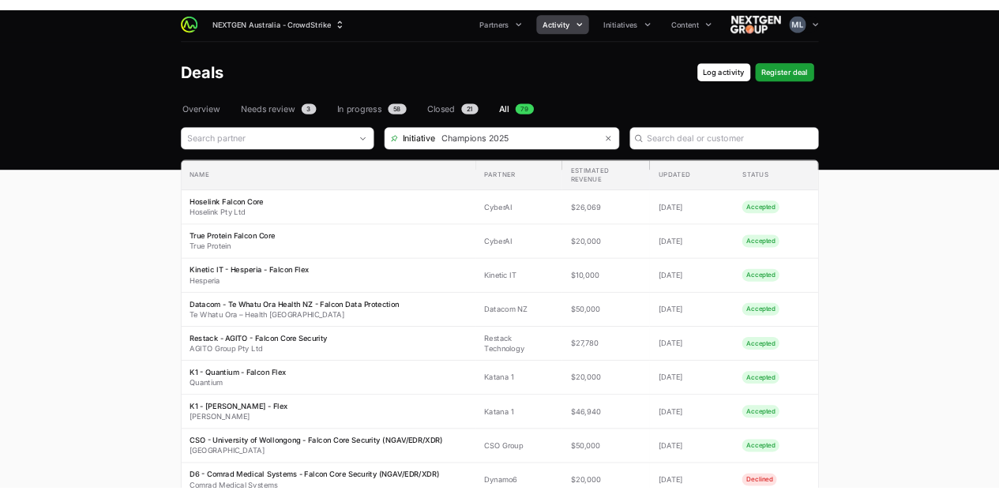
scroll to position [0, 0]
